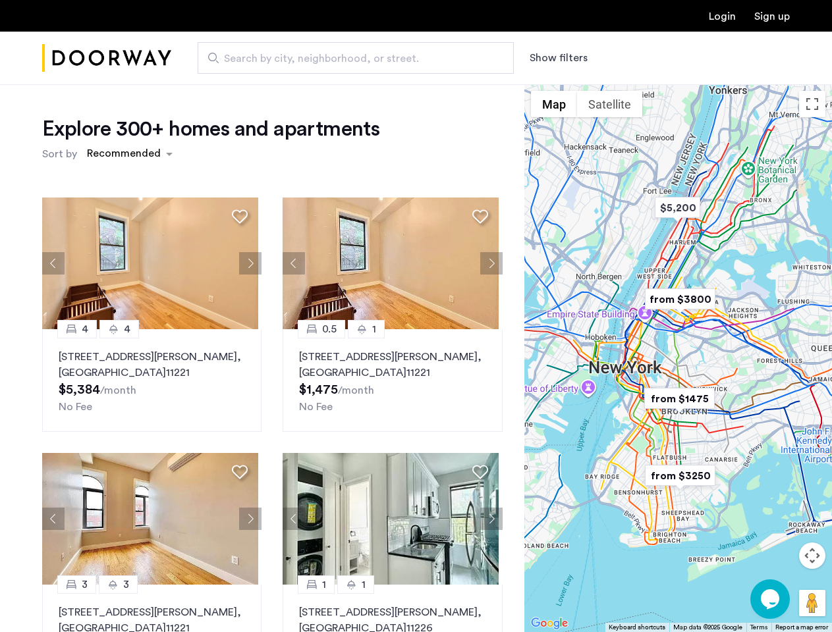
click at [557, 58] on button "Show filters" at bounding box center [558, 58] width 58 height 16
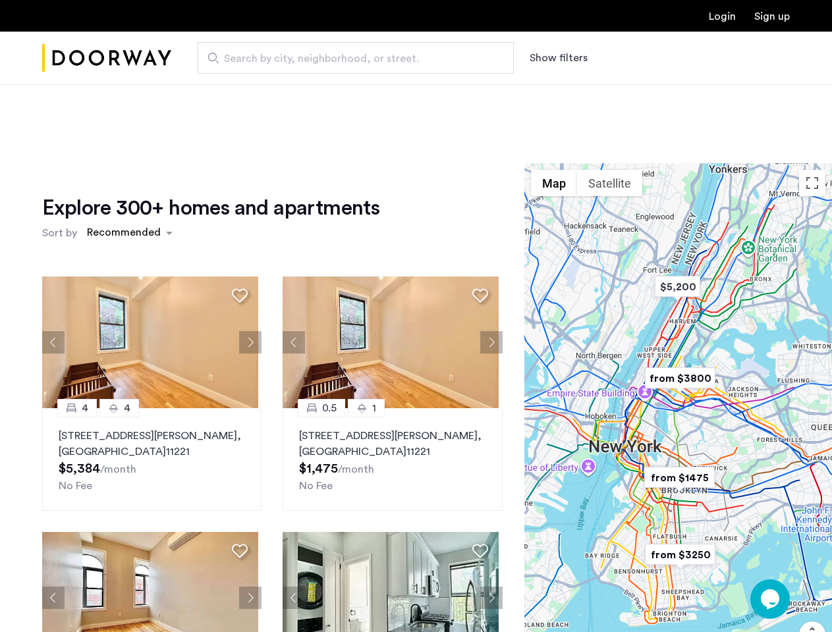
click at [129, 154] on div "Explore 300+ homes and apartments Sort by Recommended 4 [GEOGRAPHIC_DATA][STREE…" at bounding box center [416, 440] width 832 height 712
click at [53, 263] on div "Explore 300+ homes and apartments Sort by Recommended 4 [GEOGRAPHIC_DATA][STREE…" at bounding box center [272, 454] width 460 height 518
click at [240, 216] on h1 "Explore 300+ homes and apartments" at bounding box center [210, 208] width 337 height 26
click at [150, 263] on div "Explore 300+ homes and apartments Sort by Recommended 4 [GEOGRAPHIC_DATA][STREE…" at bounding box center [272, 454] width 460 height 518
click at [247, 263] on div "Explore 300+ homes and apartments Sort by Recommended 4 [GEOGRAPHIC_DATA][STREE…" at bounding box center [272, 454] width 460 height 518
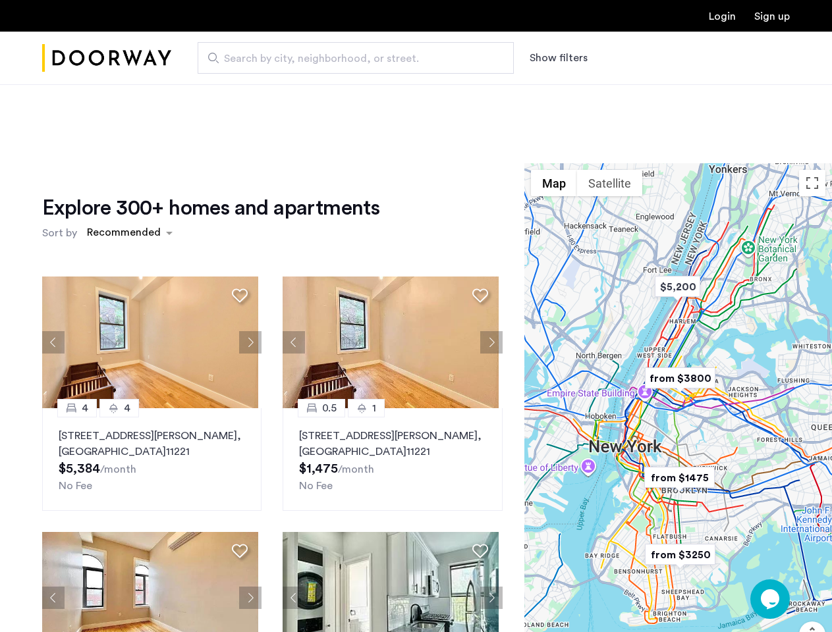
click at [150, 381] on img at bounding box center [150, 343] width 216 height 132
click at [290, 263] on div "Explore 300+ homes and apartments Sort by Recommended 4 [GEOGRAPHIC_DATA][STREE…" at bounding box center [272, 454] width 460 height 518
click at [477, 216] on div "Explore 300+ homes and apartments Sort by Recommended" at bounding box center [272, 220] width 460 height 50
click at [387, 263] on div "Explore 300+ homes and apartments Sort by Recommended 4 [GEOGRAPHIC_DATA][STREE…" at bounding box center [272, 454] width 460 height 518
